Goal: Task Accomplishment & Management: Use online tool/utility

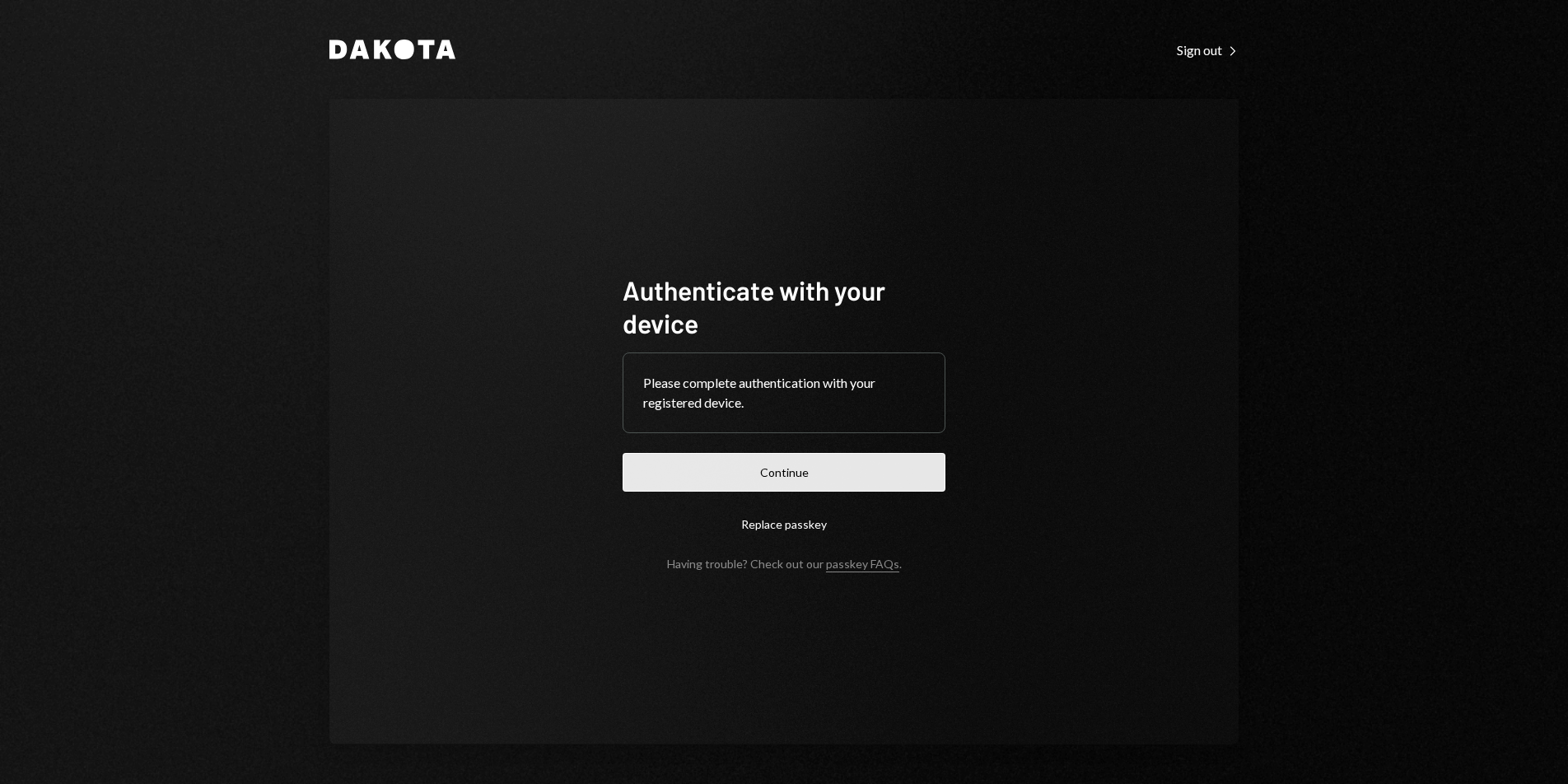
click at [712, 457] on button "Continue" at bounding box center [783, 472] width 323 height 39
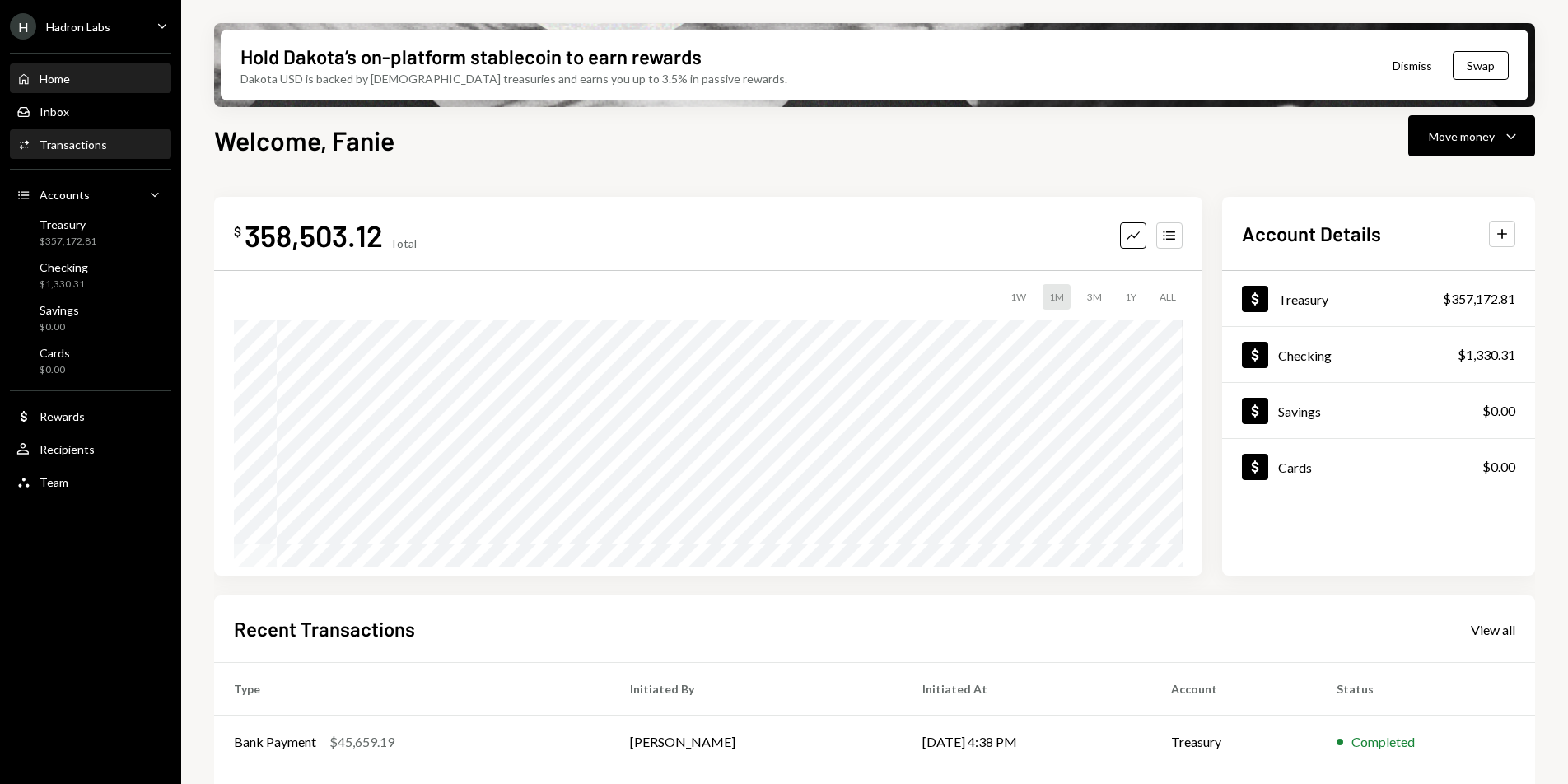
click at [86, 151] on div "Transactions" at bounding box center [73, 144] width 68 height 14
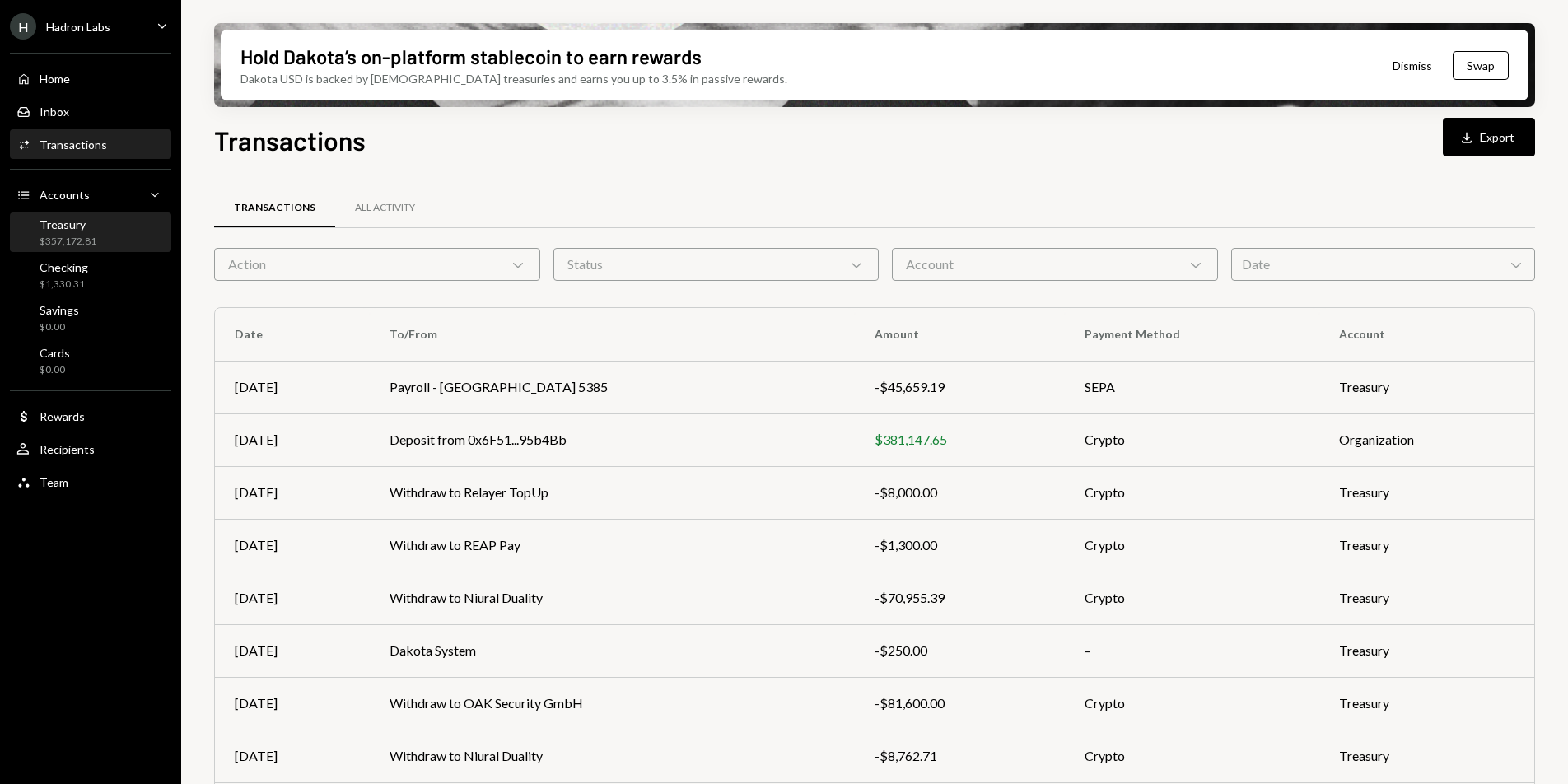
click at [61, 238] on div "$357,172.81" at bounding box center [68, 242] width 56 height 14
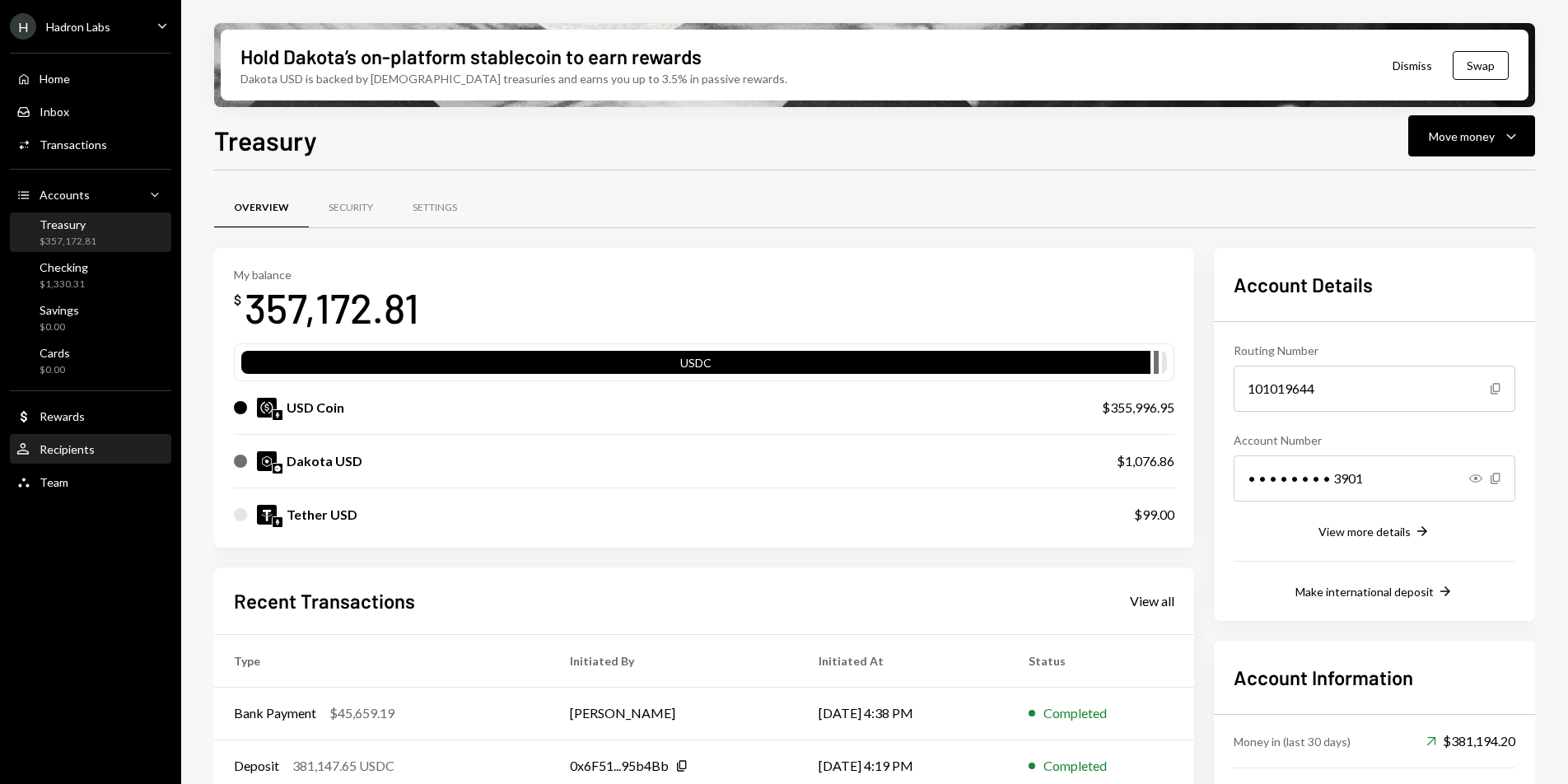
click at [73, 447] on div "Recipients" at bounding box center [68, 449] width 56 height 14
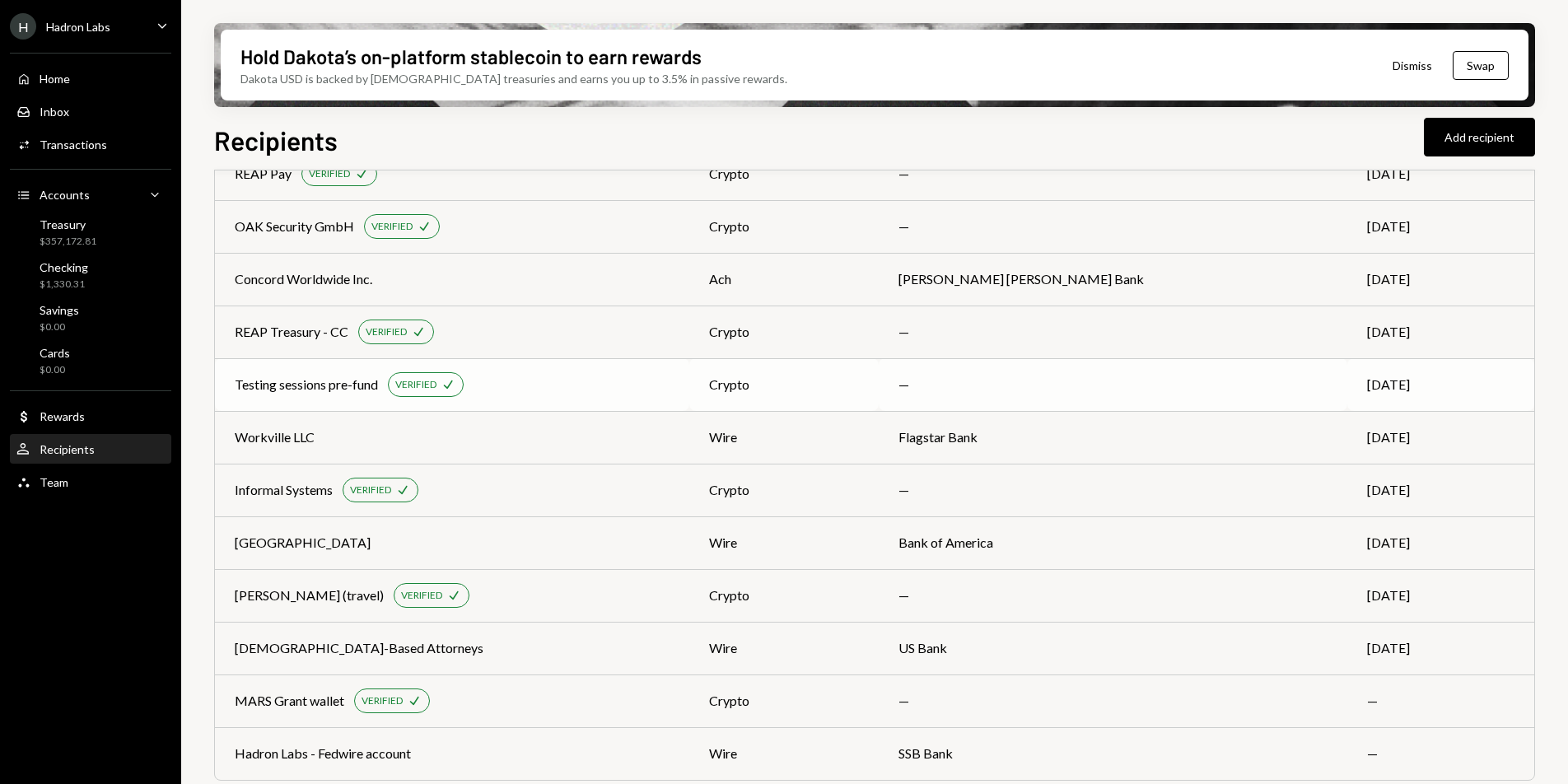
scroll to position [262, 0]
click at [305, 490] on div "Informal Systems" at bounding box center [284, 489] width 98 height 19
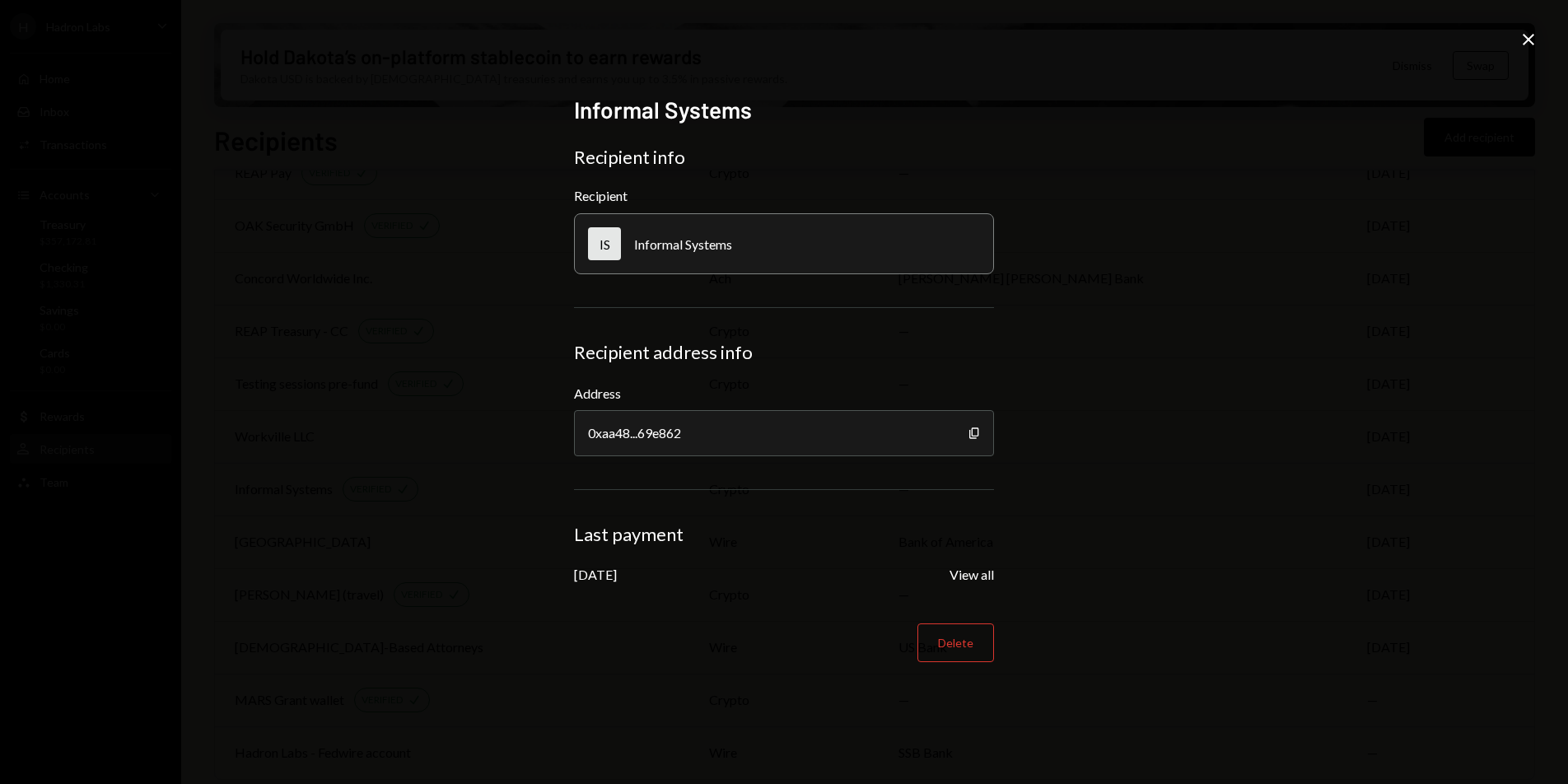
click at [1527, 48] on icon "Close" at bounding box center [1527, 39] width 19 height 19
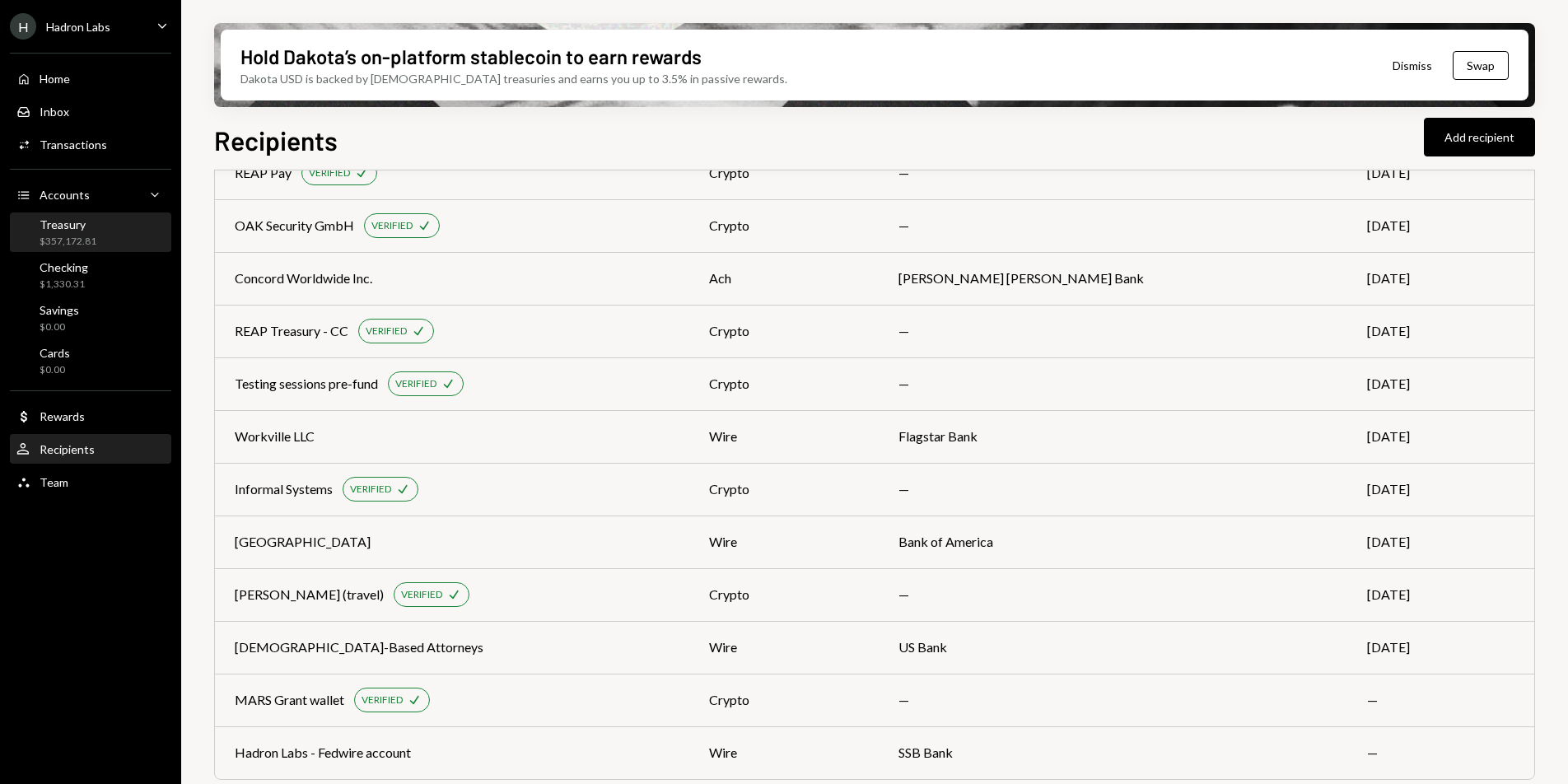
click at [89, 241] on div "$357,172.81" at bounding box center [68, 242] width 56 height 14
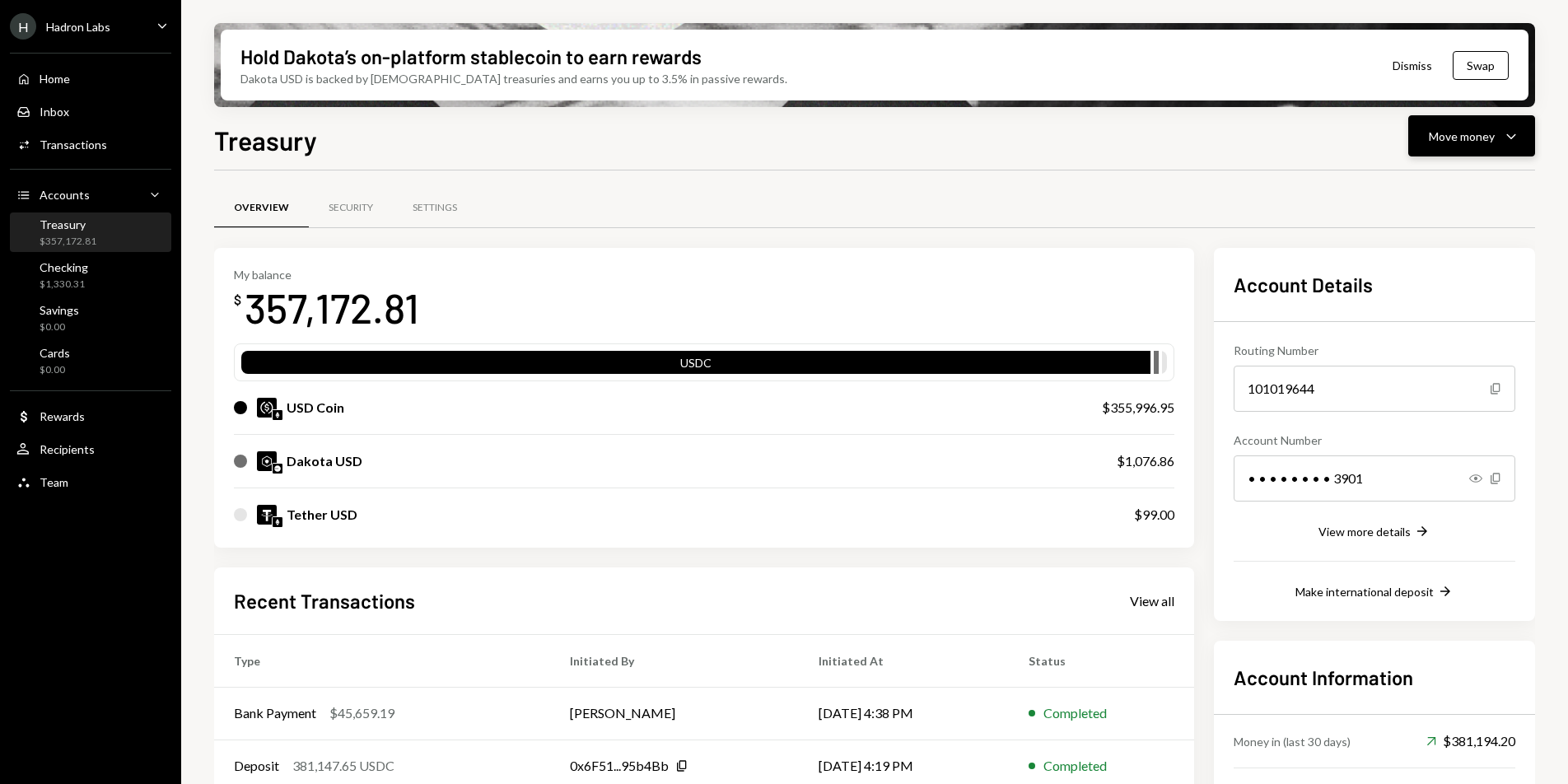
click at [1500, 146] on button "Move money Caret Down" at bounding box center [1471, 136] width 127 height 41
click at [1435, 190] on div "Send" at bounding box center [1458, 185] width 120 height 18
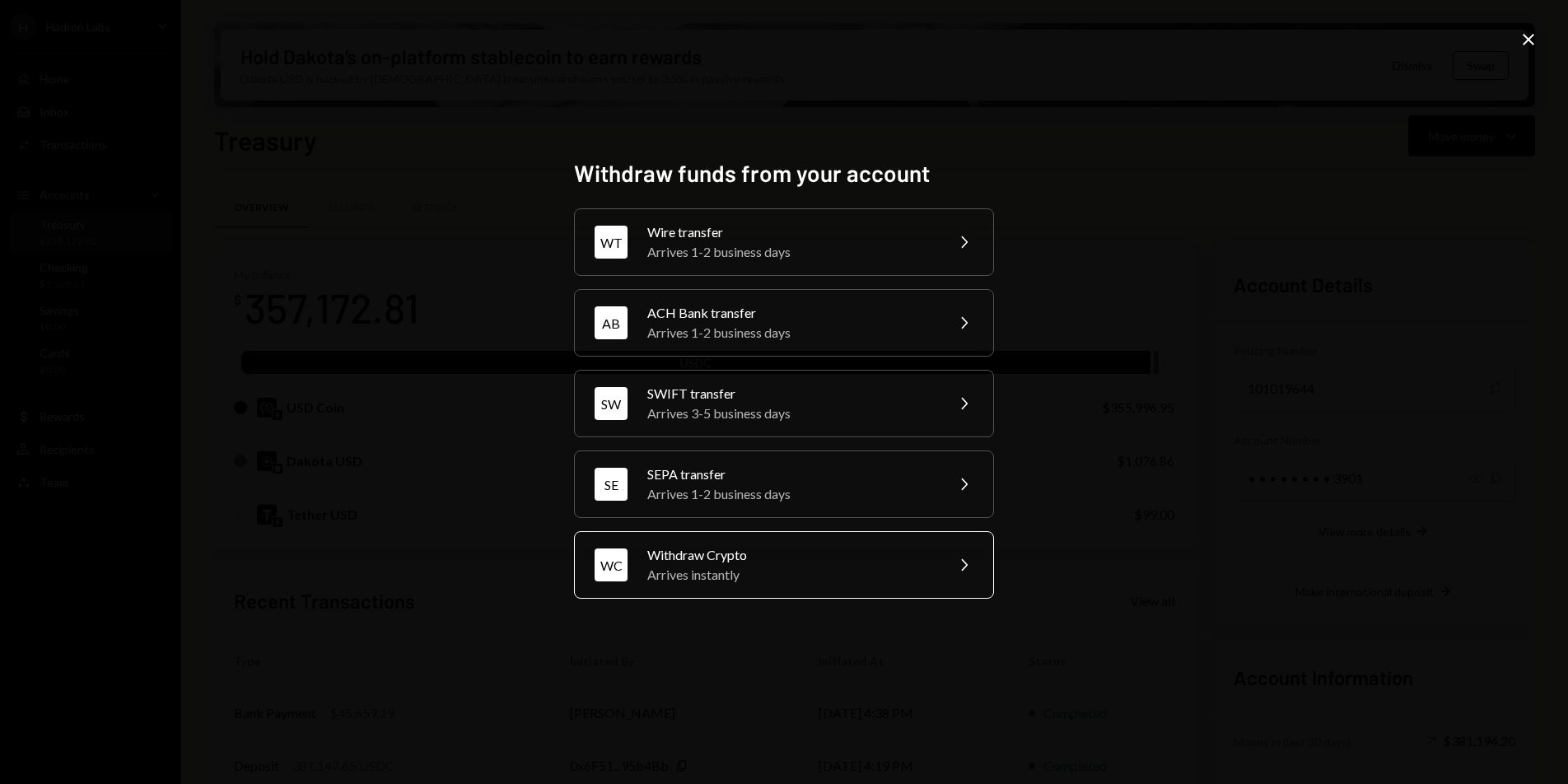
click at [830, 563] on div "Withdraw Crypto" at bounding box center [790, 554] width 287 height 19
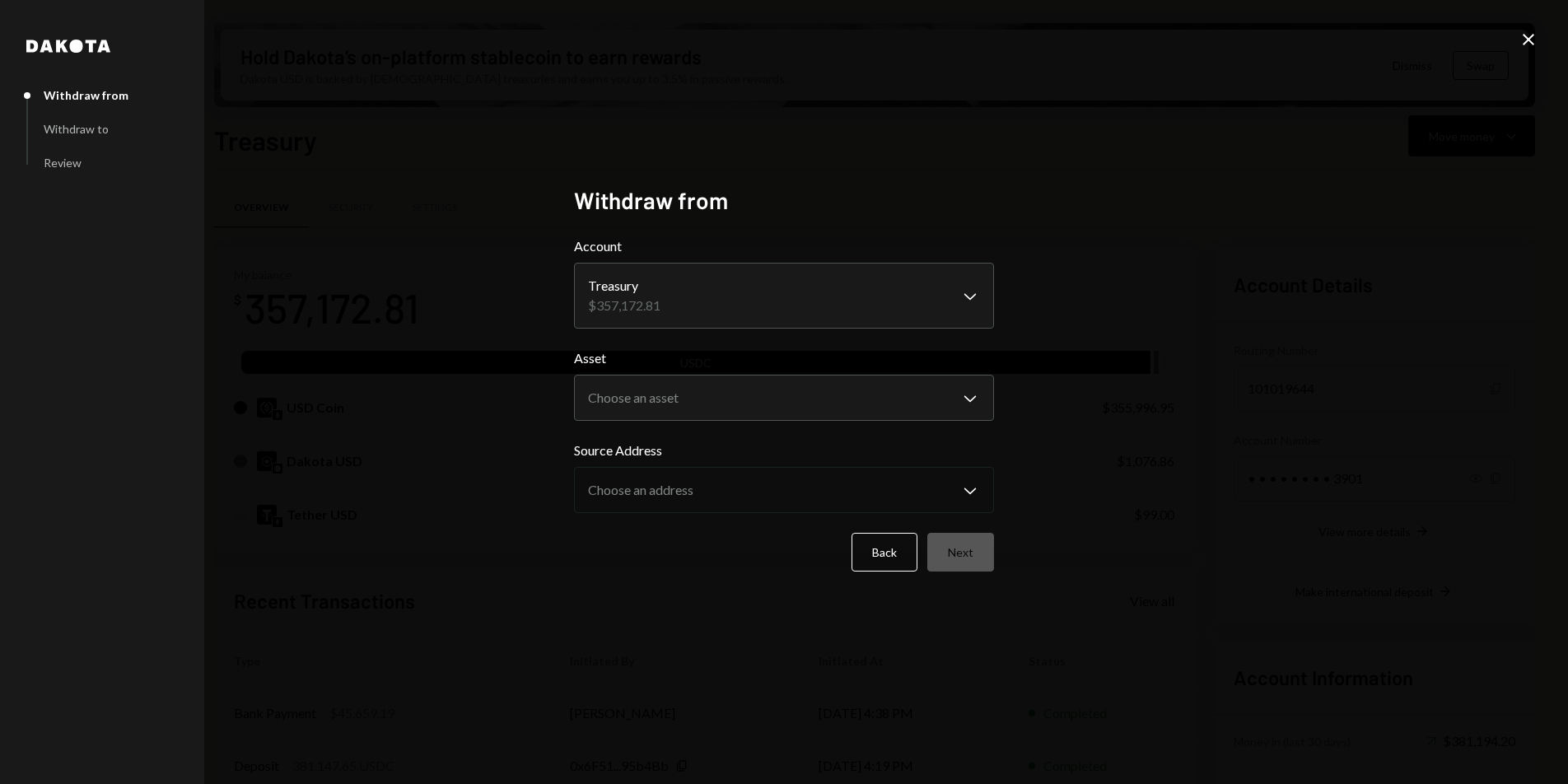
click at [699, 398] on body "H Hadron Labs Caret Down Home Home Inbox Inbox Activities Transactions Accounts…" at bounding box center [784, 392] width 1568 height 784
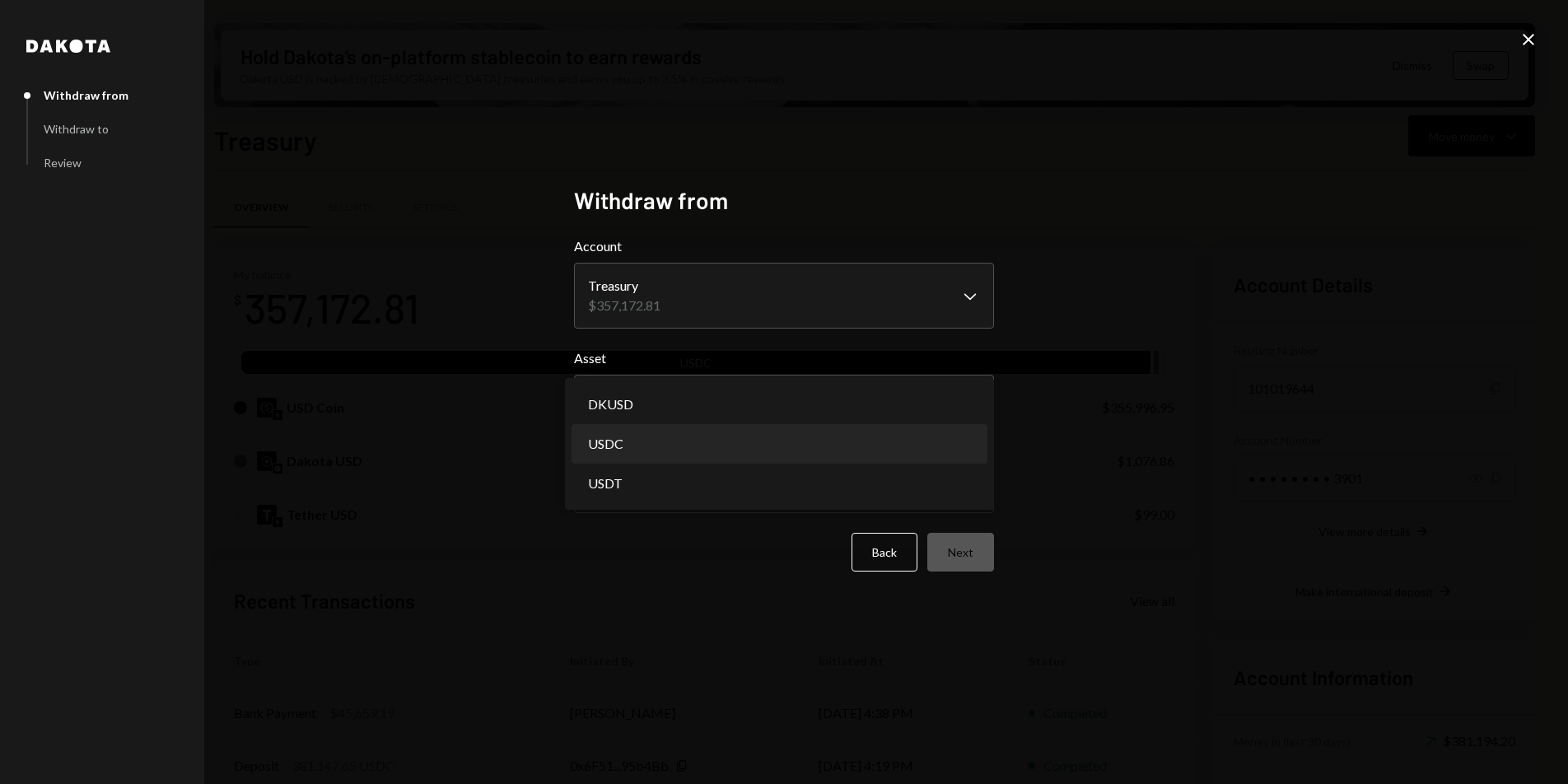
select select "****"
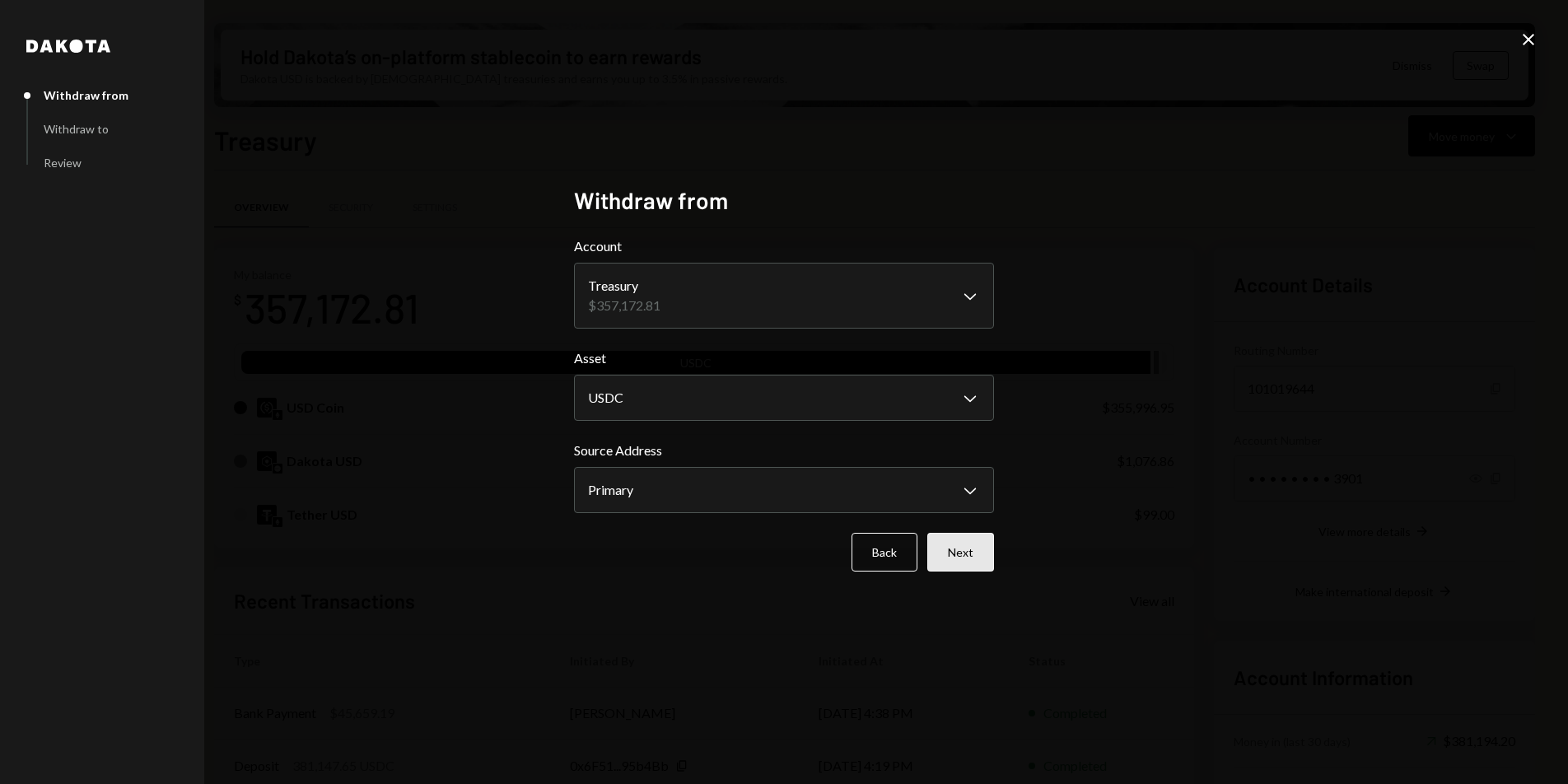
click at [942, 546] on button "Next" at bounding box center [961, 553] width 67 height 39
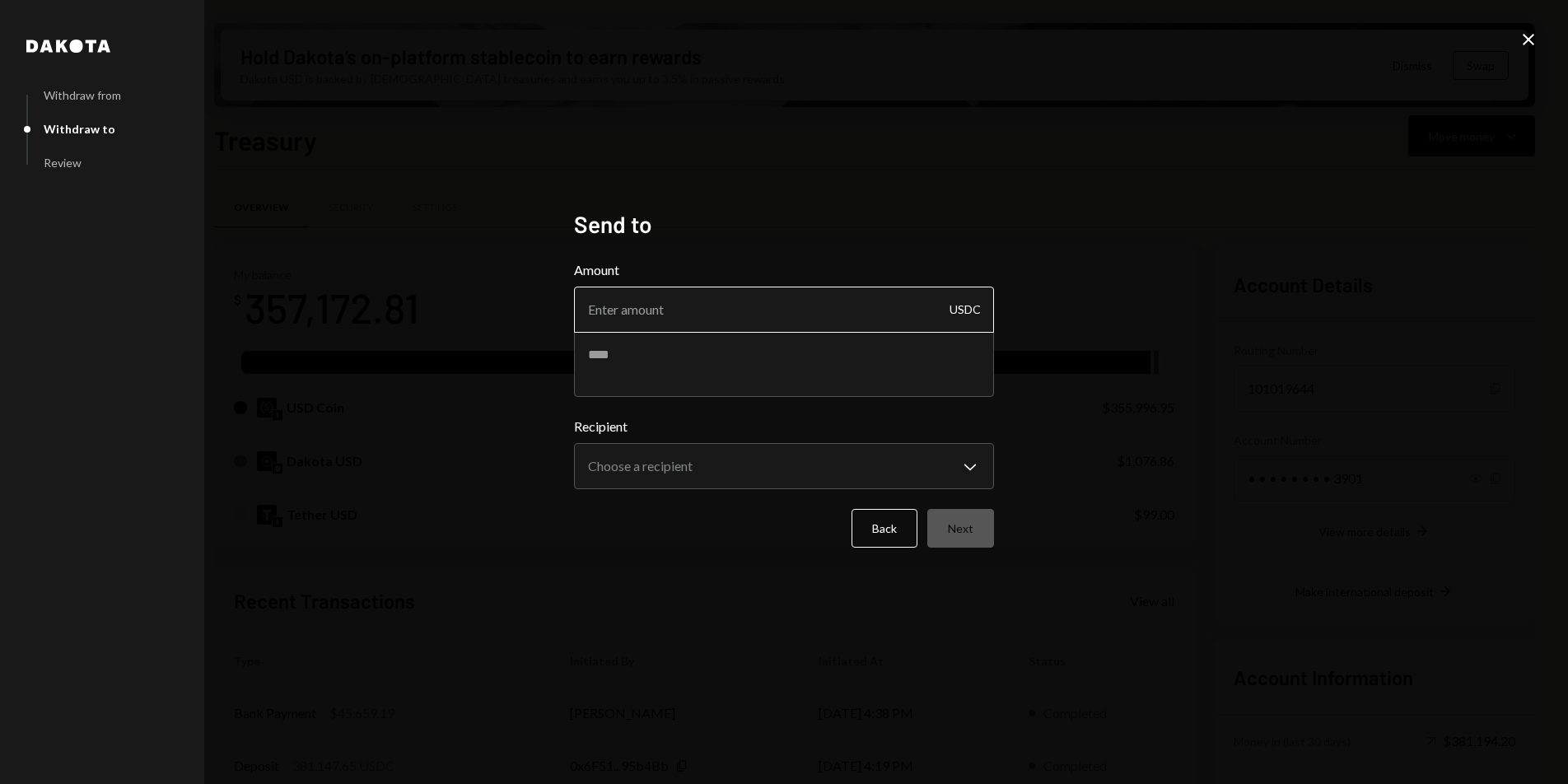
click at [734, 319] on input "Amount" at bounding box center [784, 310] width 420 height 46
type input "42000"
click at [704, 368] on textarea at bounding box center [784, 364] width 420 height 66
paste textarea "**********"
type textarea "**********"
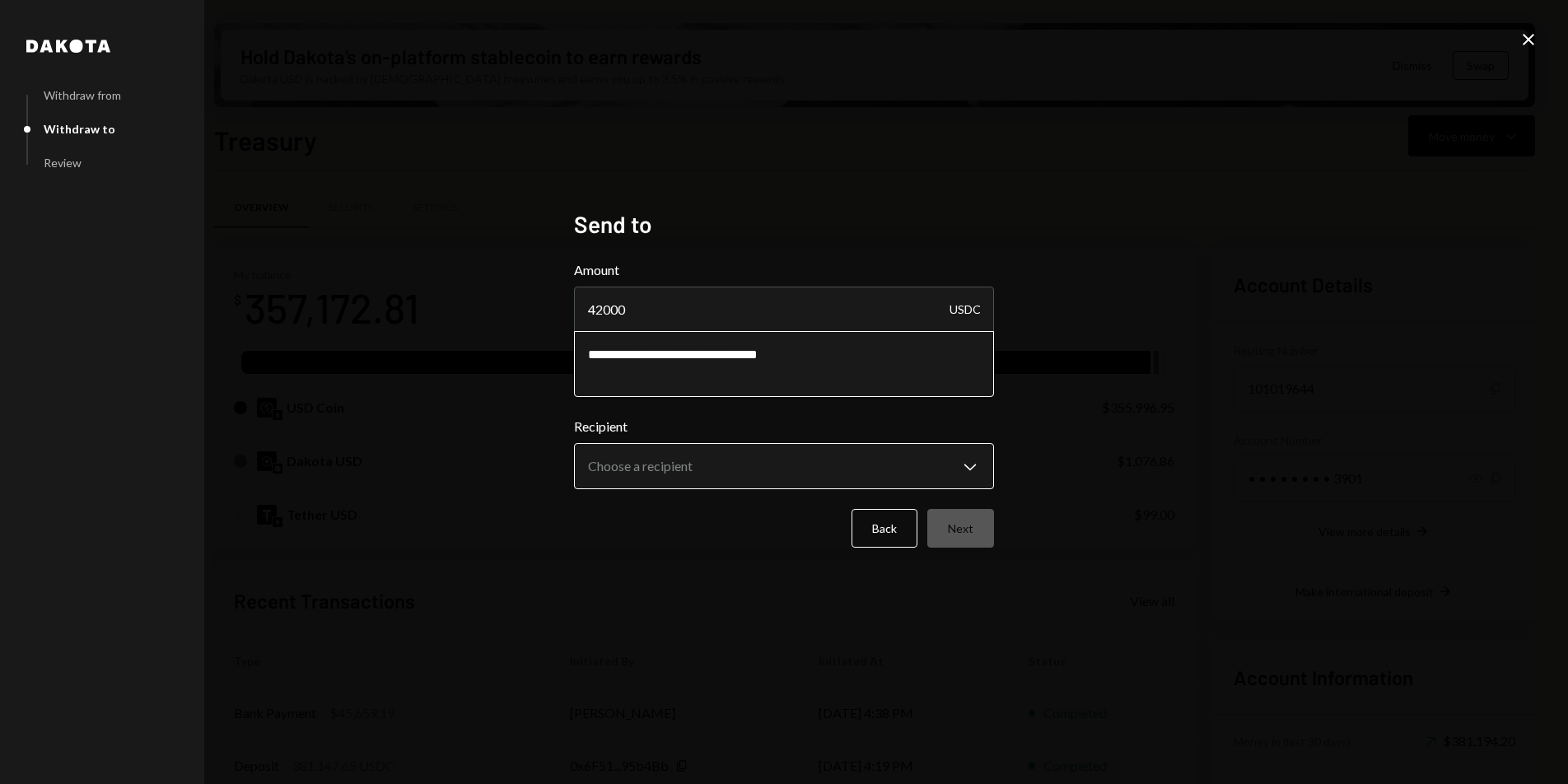
click at [736, 460] on body "H Hadron Labs Caret Down Home Home Inbox Inbox Activities Transactions Accounts…" at bounding box center [784, 392] width 1568 height 784
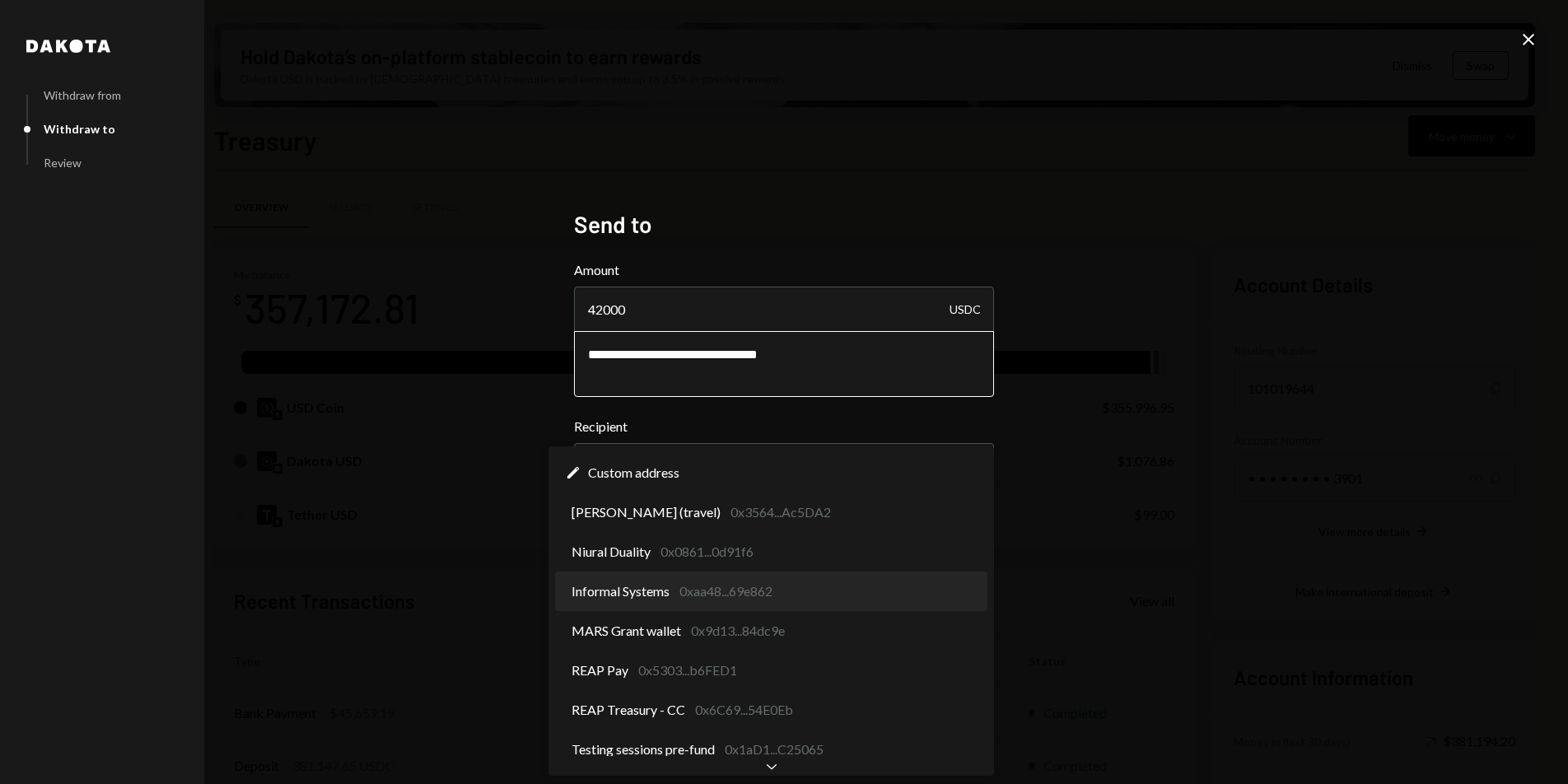
select select "**********"
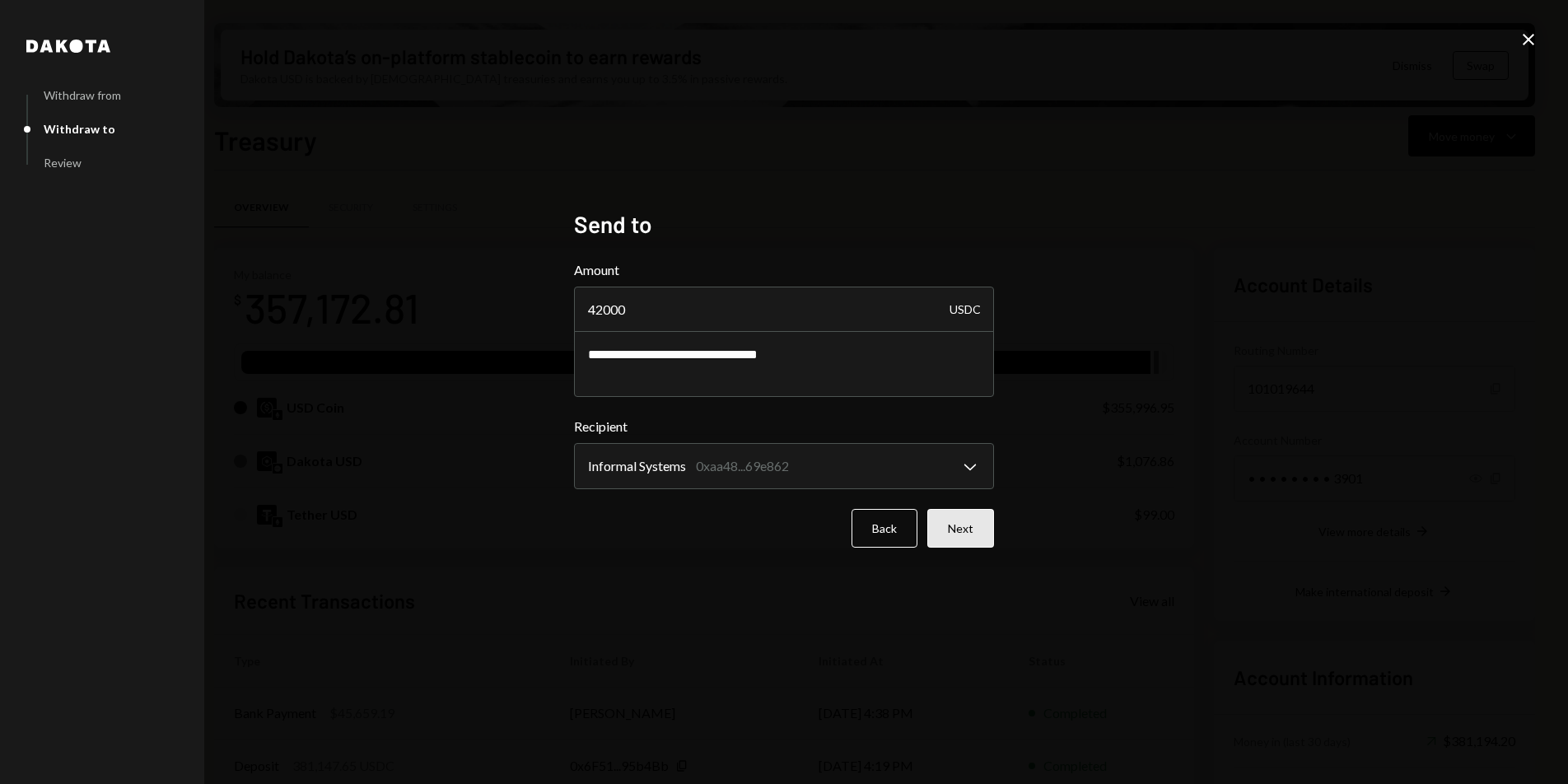
click at [967, 522] on button "Next" at bounding box center [961, 529] width 67 height 39
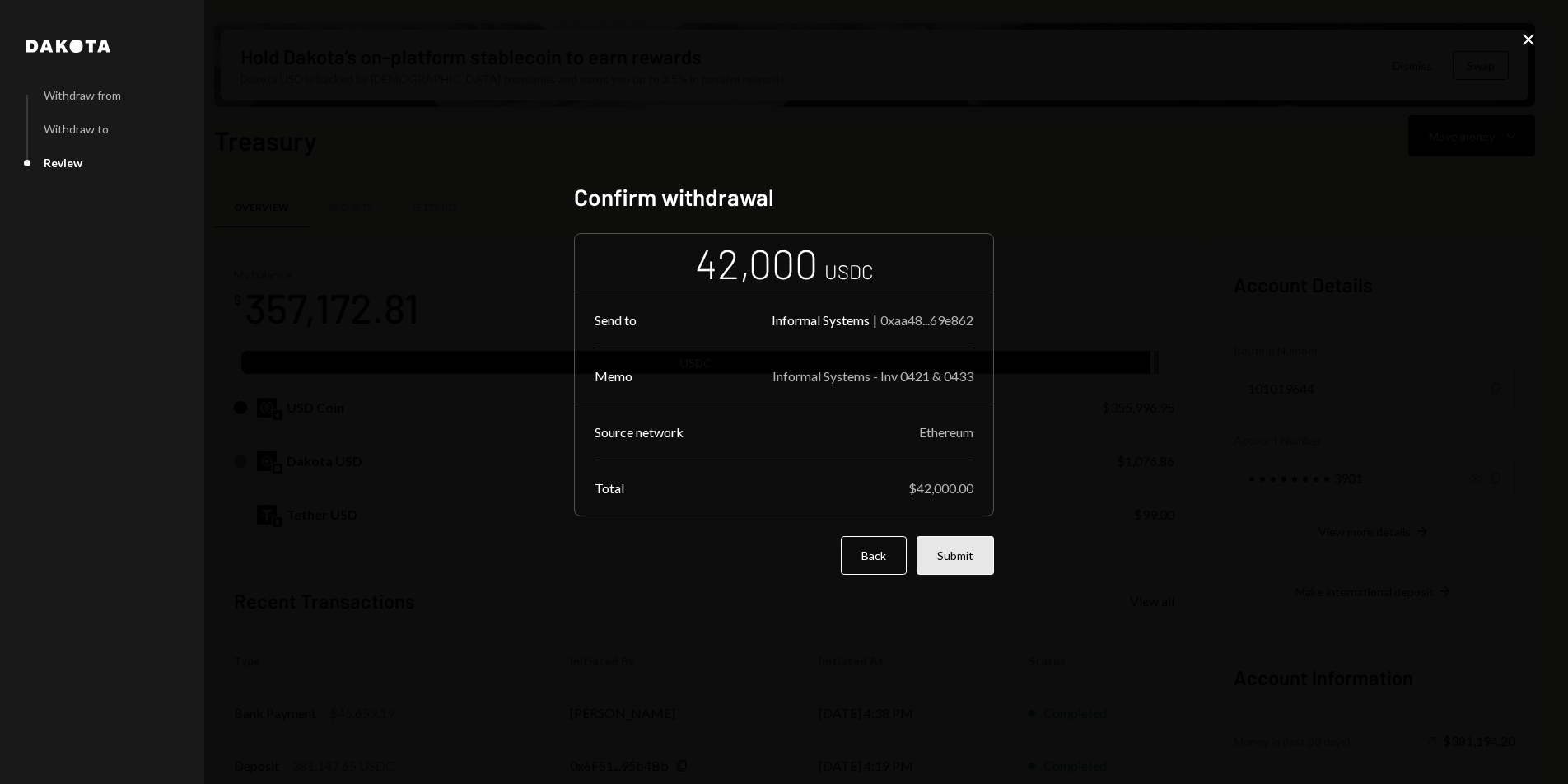
click at [957, 566] on button "Submit" at bounding box center [955, 555] width 78 height 39
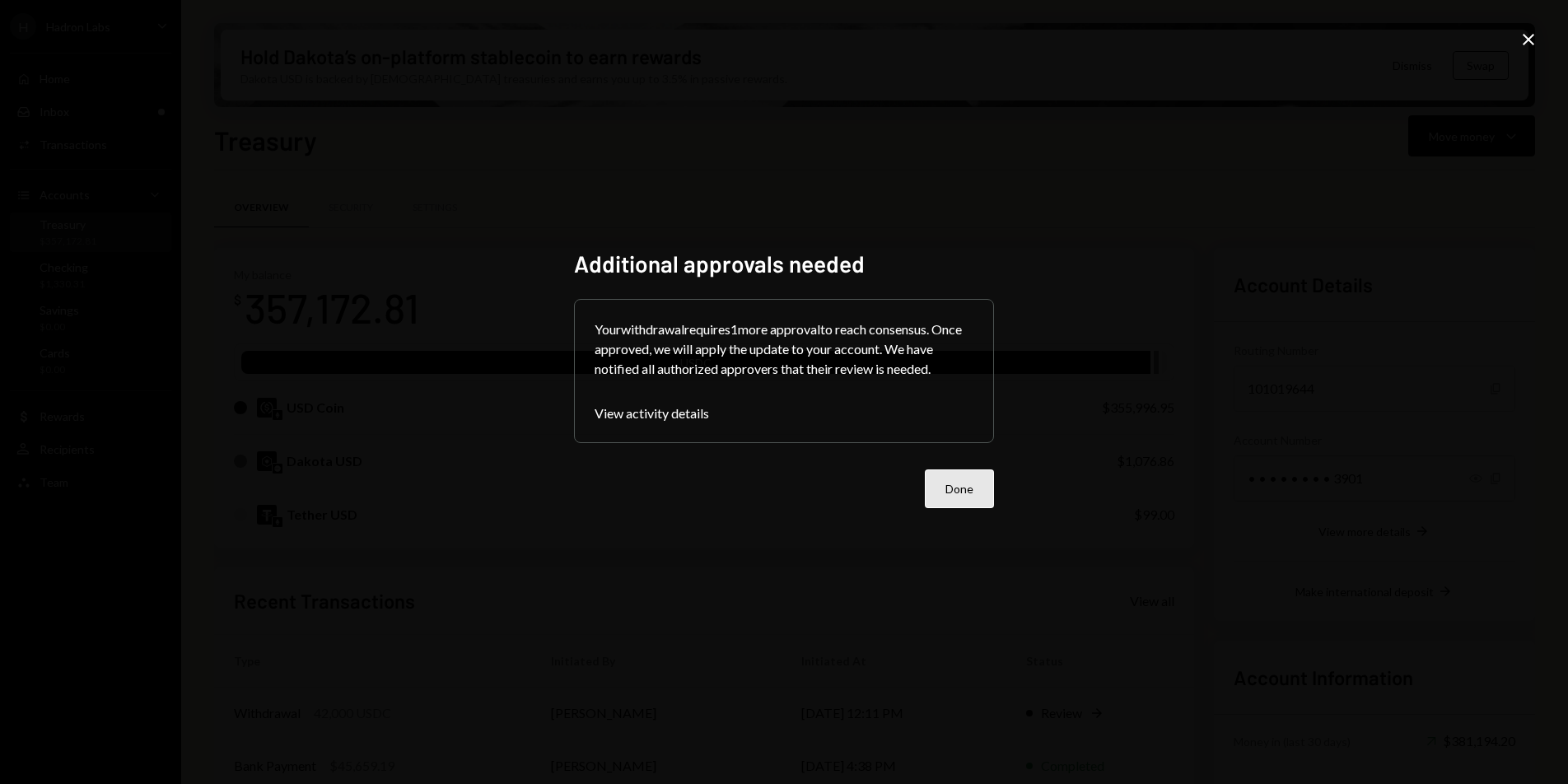
click at [971, 494] on button "Done" at bounding box center [959, 489] width 69 height 39
